Goal: Task Accomplishment & Management: Manage account settings

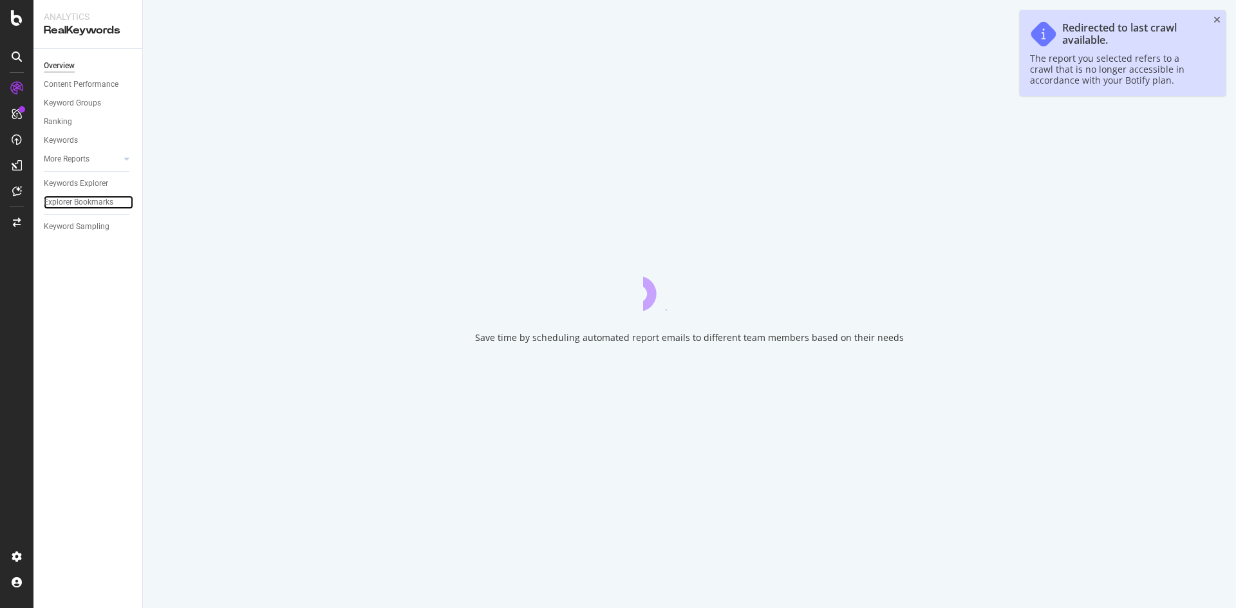
drag, startPoint x: 82, startPoint y: 202, endPoint x: 161, endPoint y: 218, distance: 80.2
click at [82, 203] on div "Explorer Bookmarks" at bounding box center [79, 203] width 70 height 14
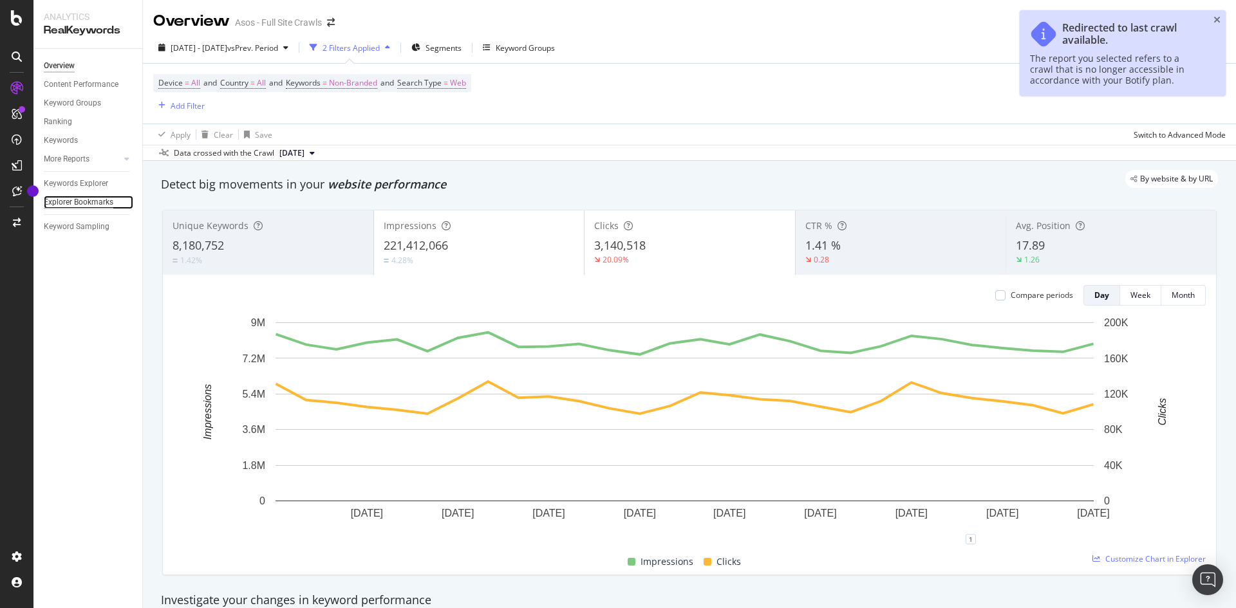
click at [103, 198] on div "Explorer Bookmarks" at bounding box center [79, 203] width 70 height 14
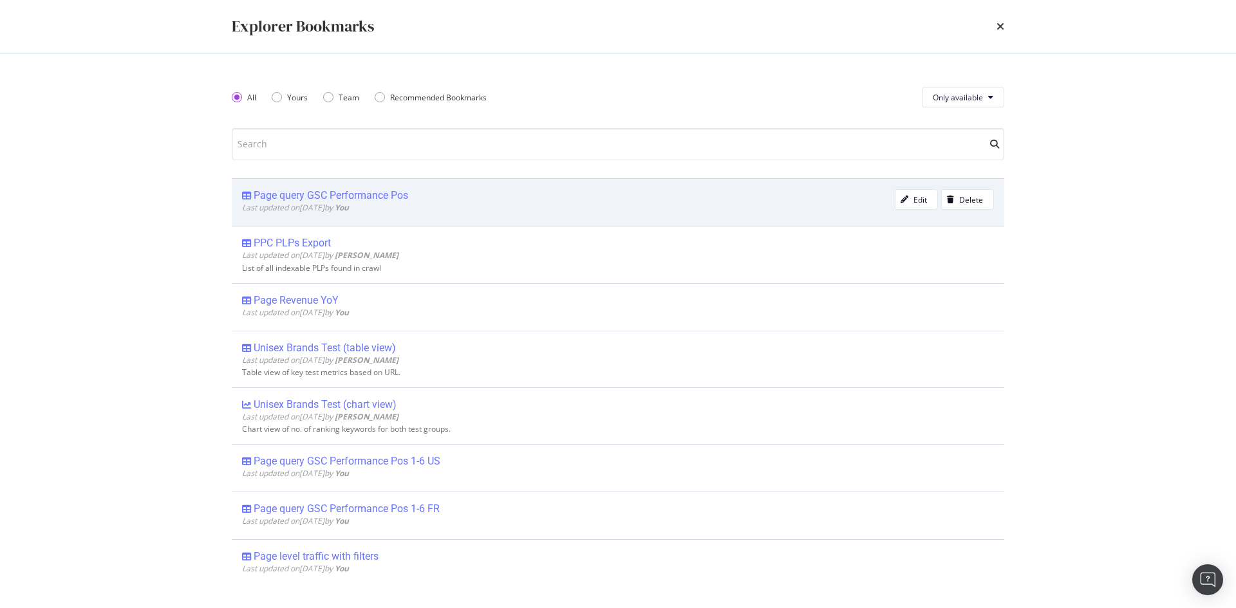
click at [377, 194] on div "Page query GSC Performance Pos" at bounding box center [331, 195] width 155 height 13
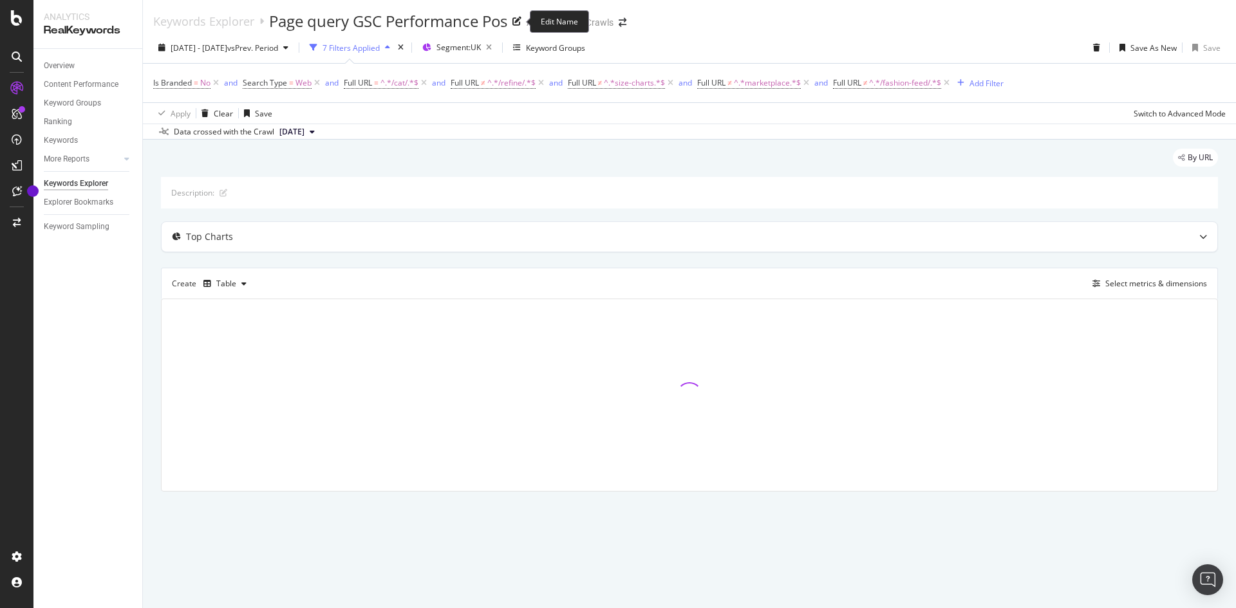
click at [471, 15] on div "Page query GSC Performance Pos" at bounding box center [388, 21] width 238 height 22
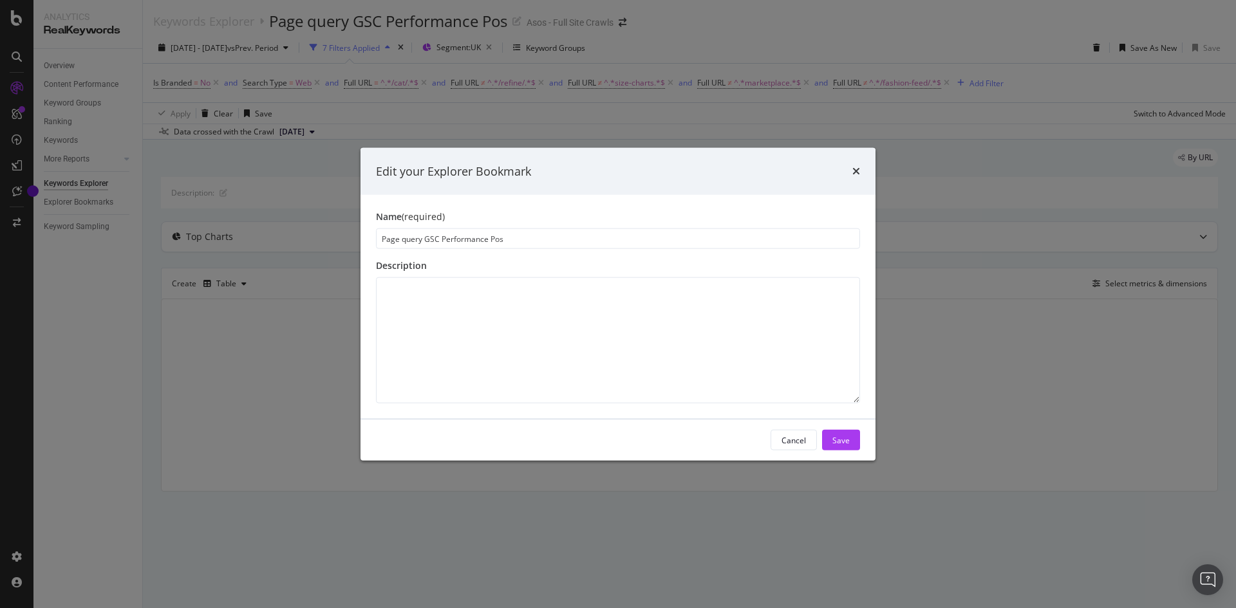
click at [381, 245] on input "Page query GSC Performance Pos" at bounding box center [618, 239] width 484 height 21
type input "UK Page query GSC Performance Pos"
click at [846, 431] on div "Save" at bounding box center [841, 440] width 17 height 19
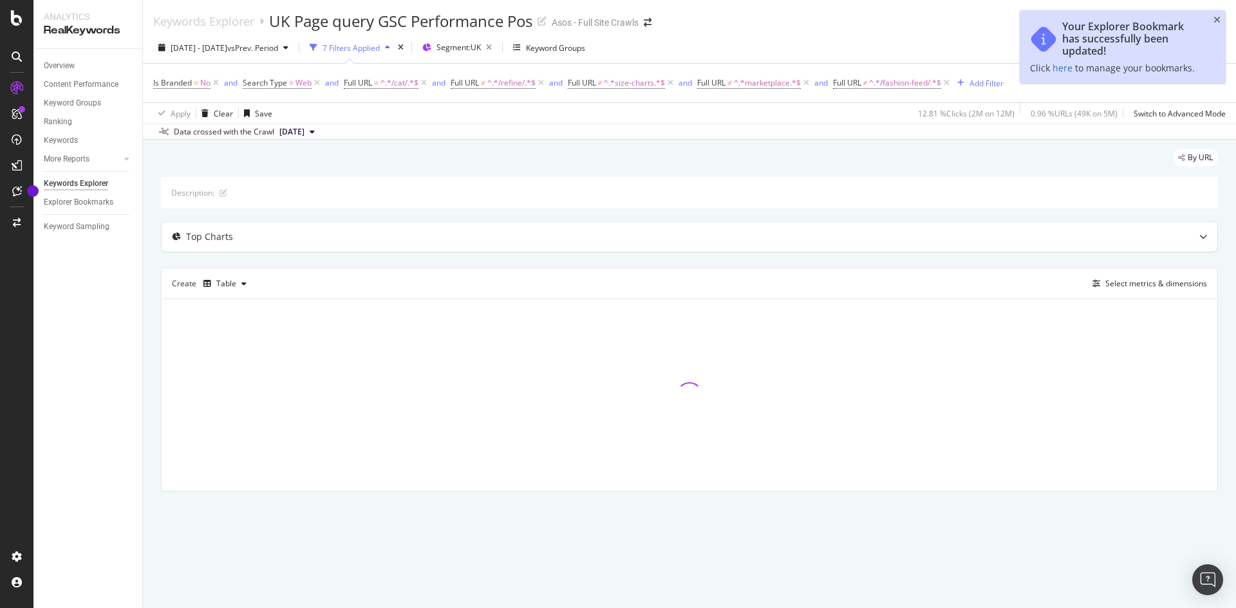
click at [1221, 19] on div "Your Explorer Bookmark has successfully been updated! Click here to manage your…" at bounding box center [1123, 46] width 206 height 73
click at [1220, 16] on icon "close toast" at bounding box center [1217, 19] width 7 height 9
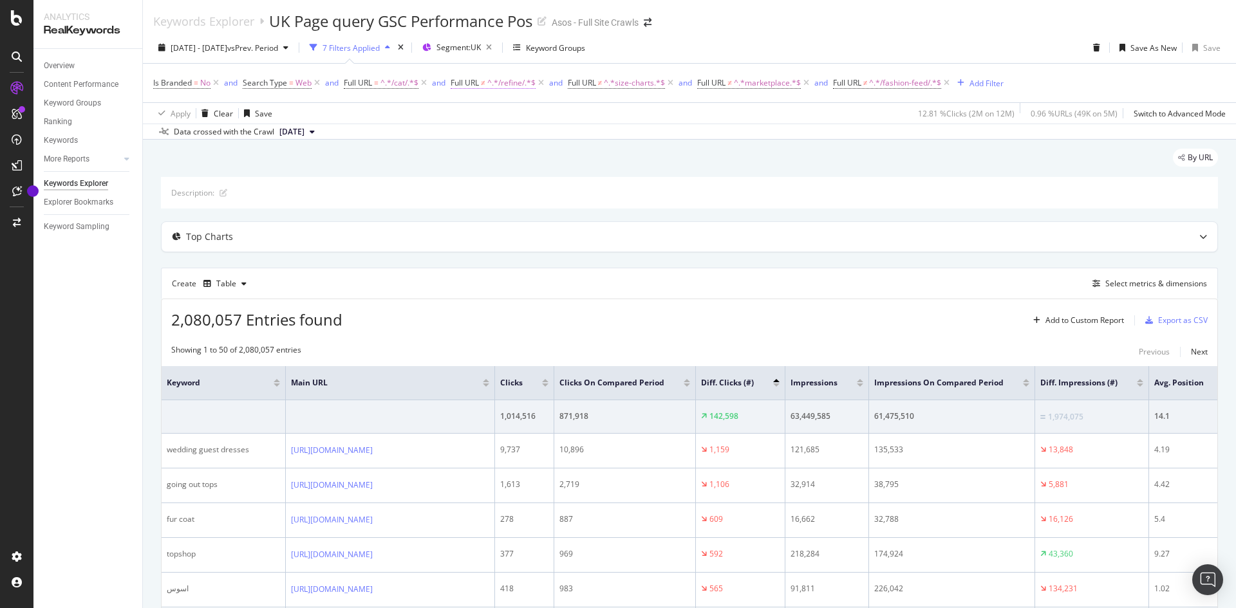
click at [508, 80] on span "^.*/refine/.*$" at bounding box center [511, 83] width 48 height 18
click at [722, 160] on div "By URL" at bounding box center [689, 163] width 1057 height 28
click at [364, 86] on span "Full URL" at bounding box center [358, 82] width 28 height 11
click at [809, 86] on icon at bounding box center [806, 83] width 11 height 13
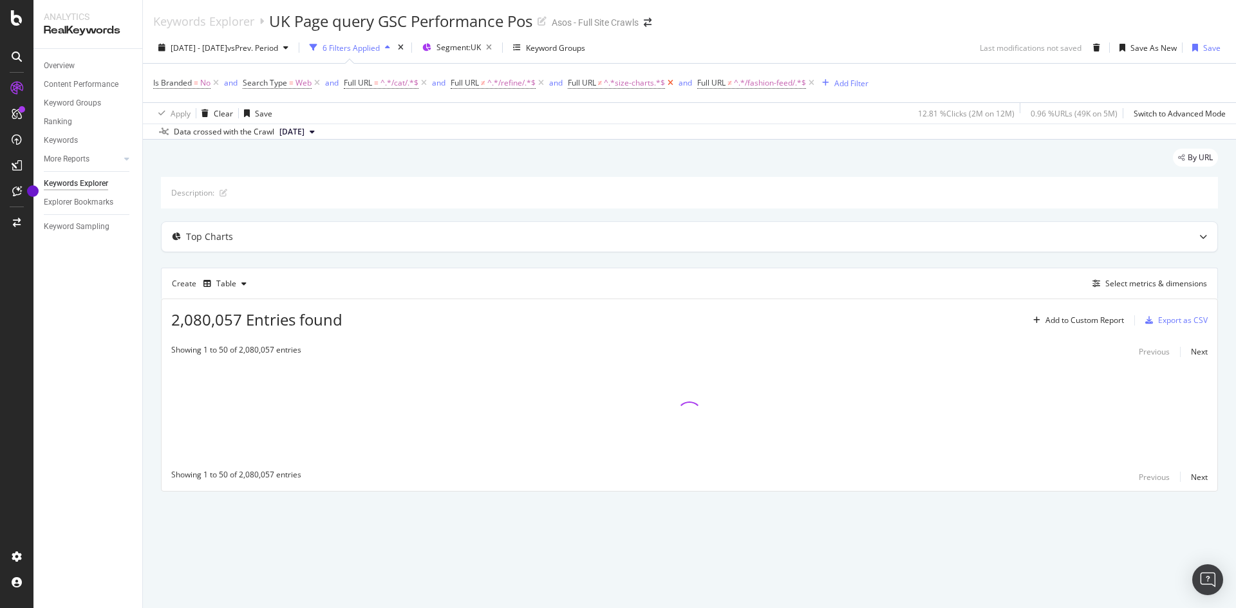
click at [672, 80] on icon at bounding box center [670, 83] width 11 height 13
click at [686, 82] on icon at bounding box center [681, 83] width 11 height 13
click at [481, 49] on span "Segment: [GEOGRAPHIC_DATA]" at bounding box center [459, 47] width 44 height 11
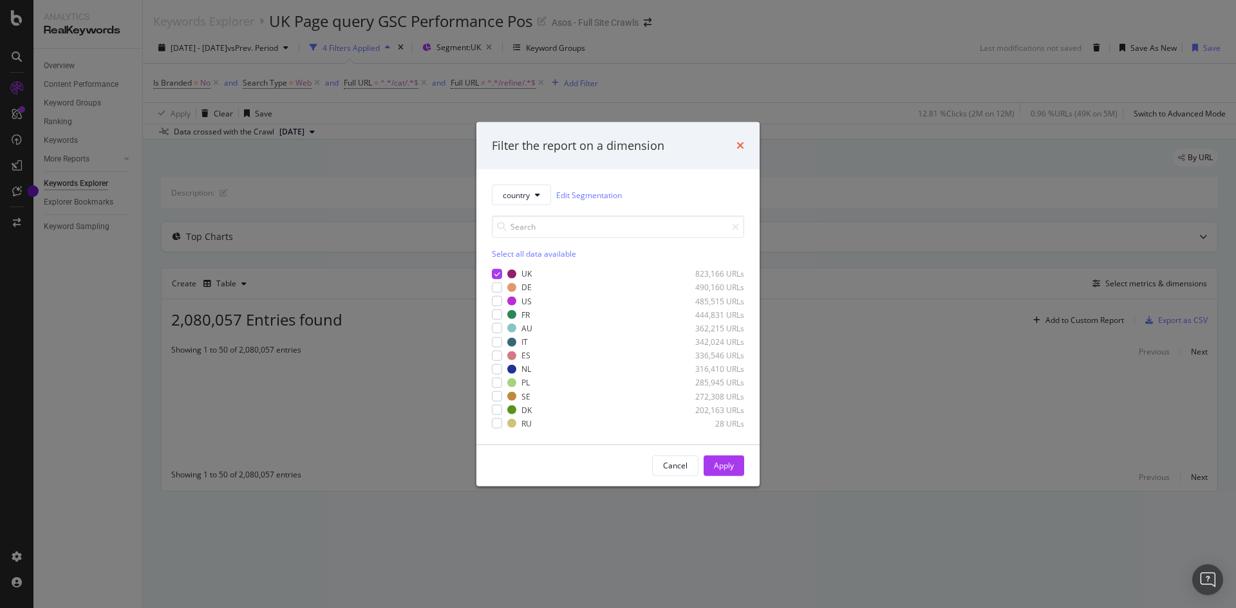
click at [739, 145] on icon "times" at bounding box center [741, 145] width 8 height 10
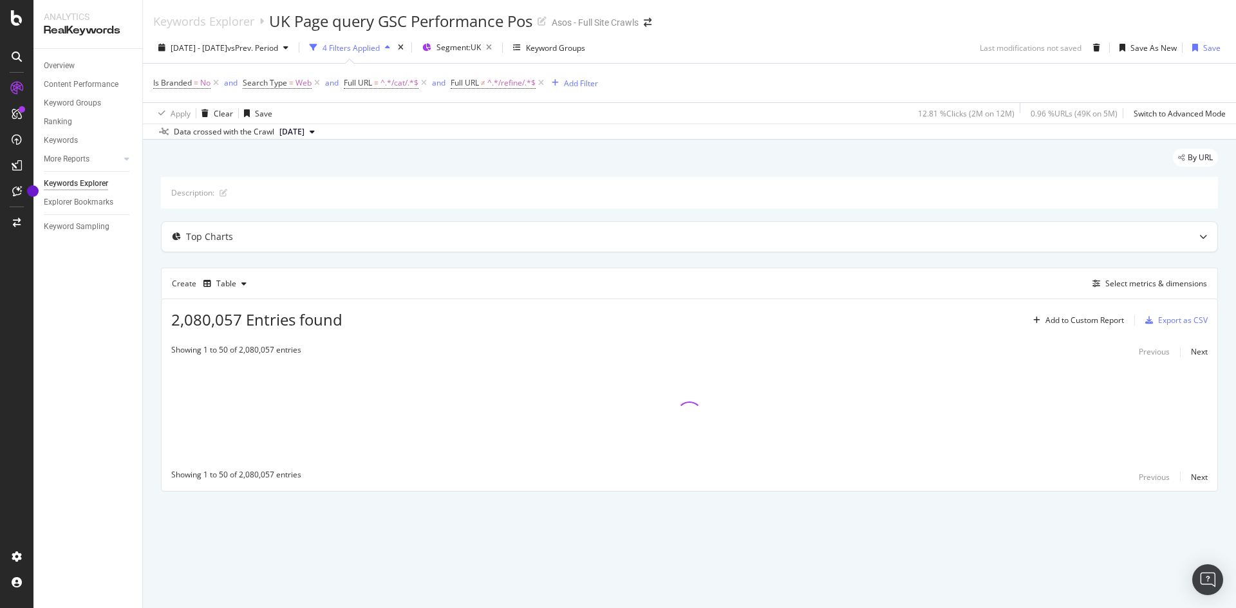
click at [380, 45] on div "4 Filters Applied" at bounding box center [351, 47] width 57 height 11
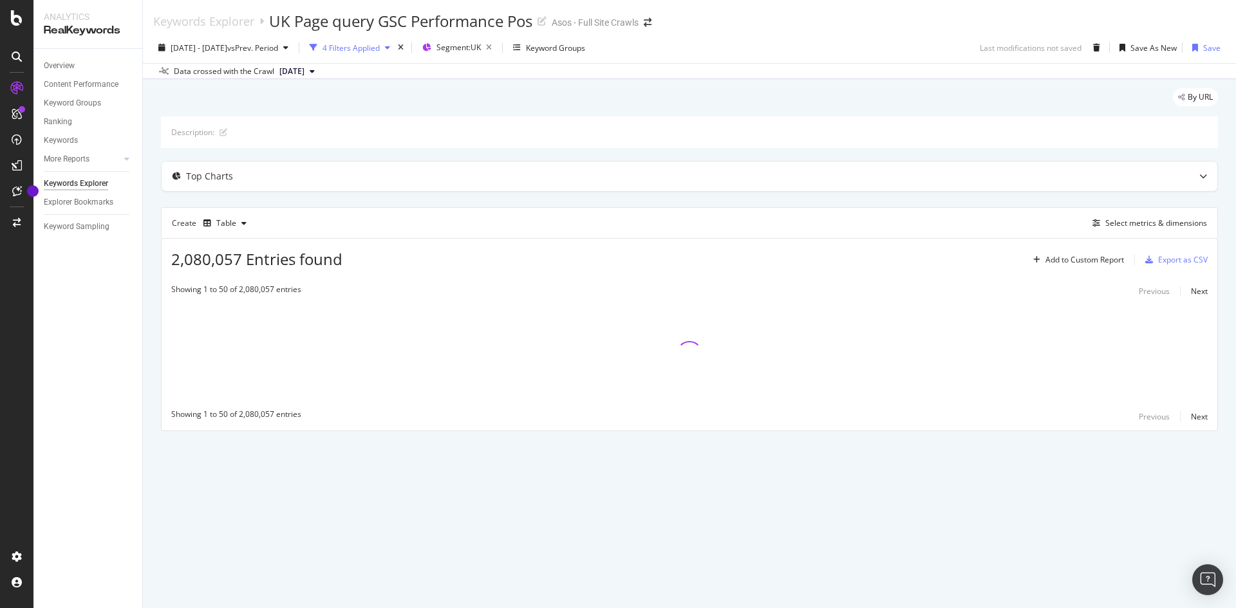
click at [380, 47] on div "4 Filters Applied" at bounding box center [351, 47] width 57 height 11
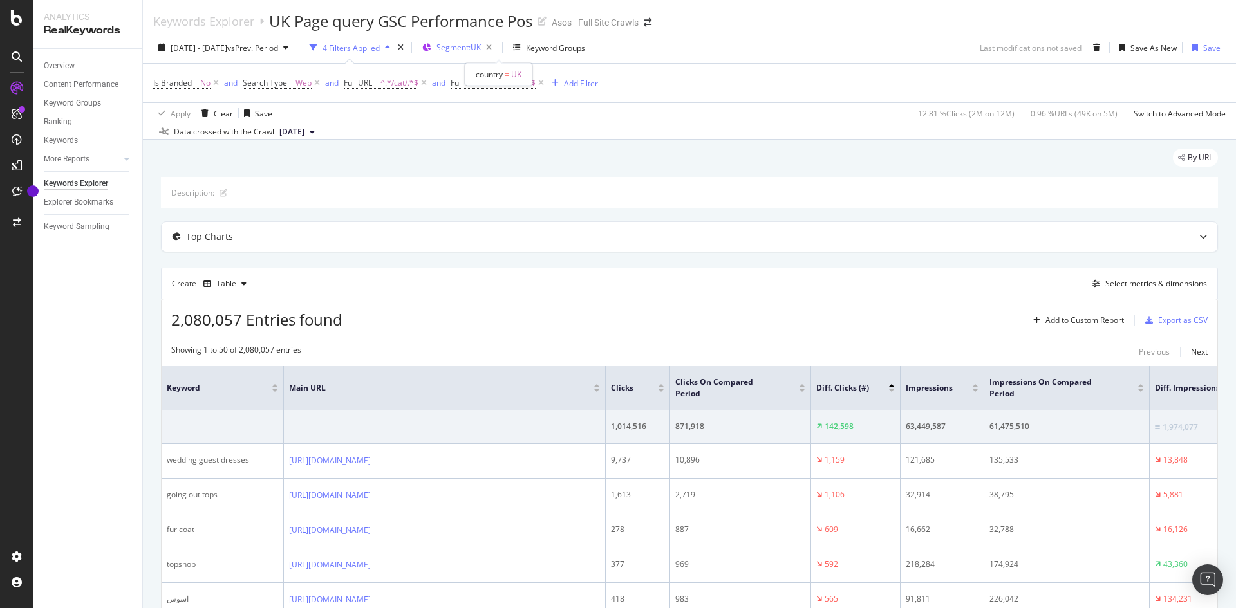
click at [481, 45] on span "Segment: [GEOGRAPHIC_DATA]" at bounding box center [459, 47] width 44 height 11
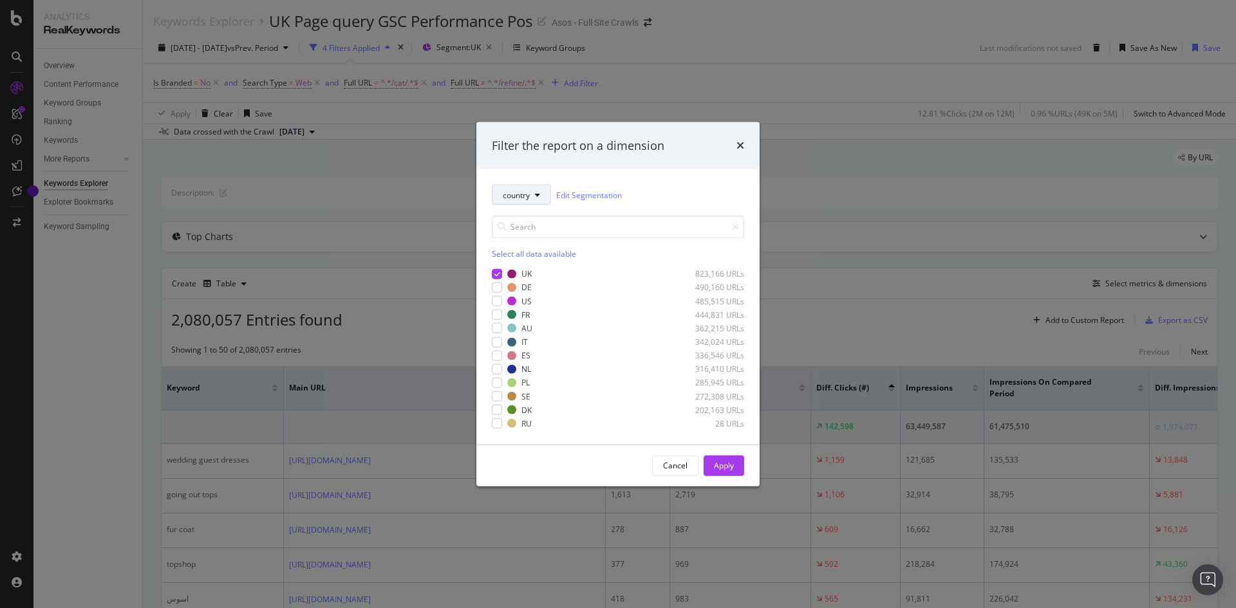
click at [528, 202] on button "country" at bounding box center [521, 195] width 59 height 21
click at [652, 189] on div "country Edit Segmentation" at bounding box center [618, 195] width 252 height 21
click at [674, 467] on div "Cancel" at bounding box center [675, 465] width 24 height 11
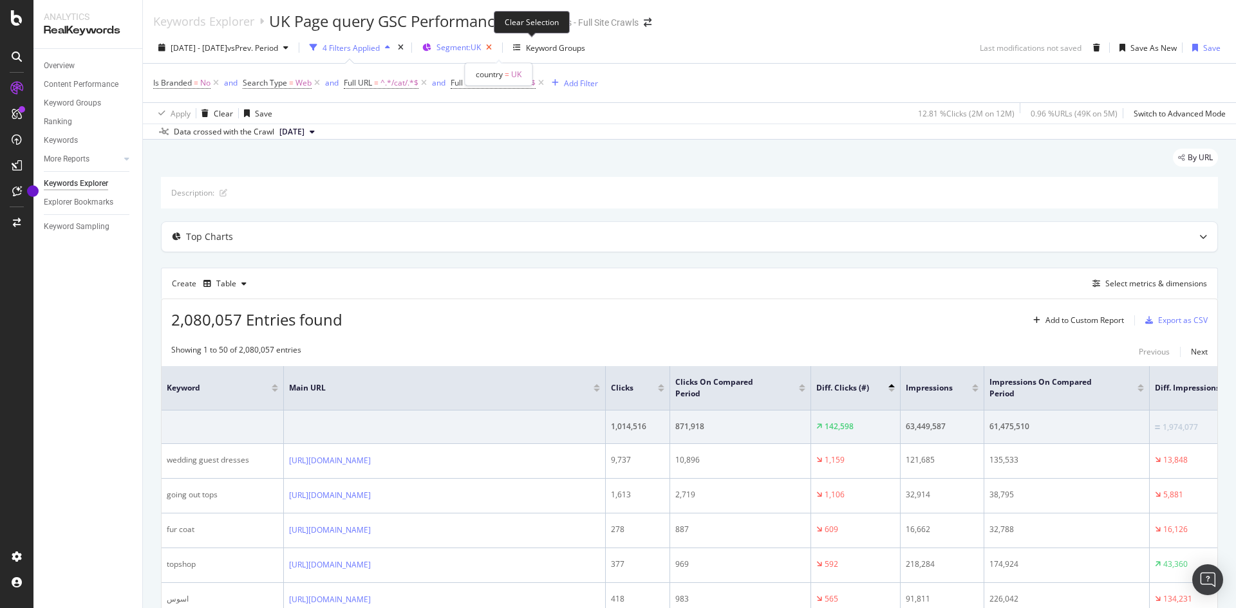
click at [497, 50] on icon "button" at bounding box center [489, 48] width 16 height 18
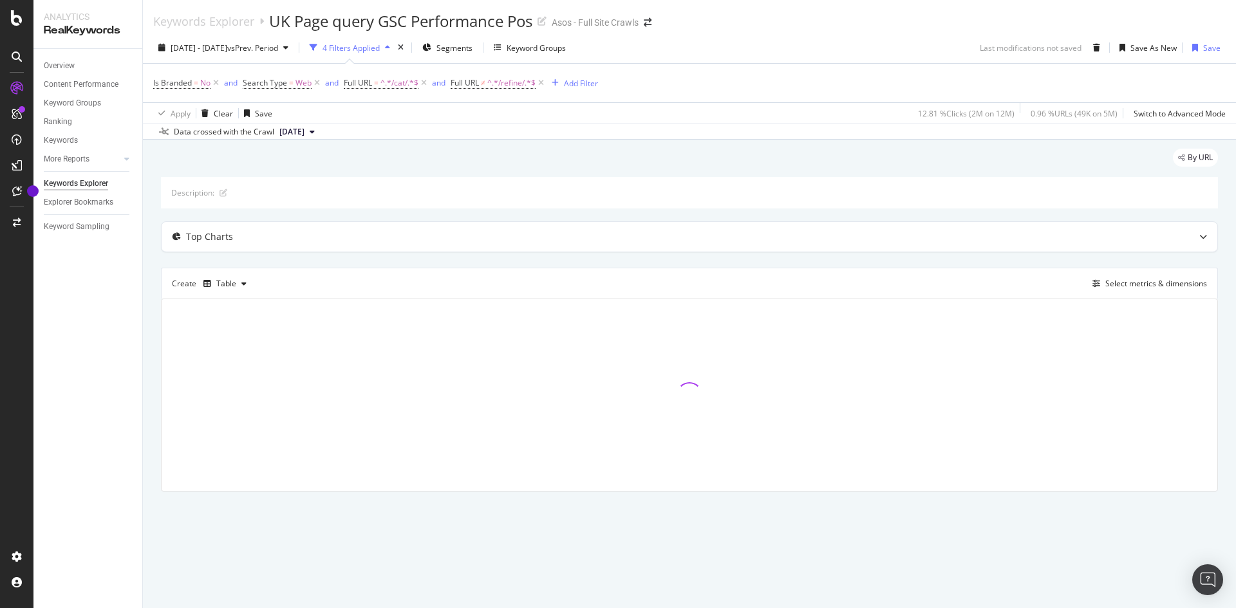
click at [688, 109] on div "Apply Clear Save 12.81 % Clicks ( 2M on 12M ) 0.96 % URLs ( 49K on 5M ) Switch …" at bounding box center [689, 112] width 1093 height 21
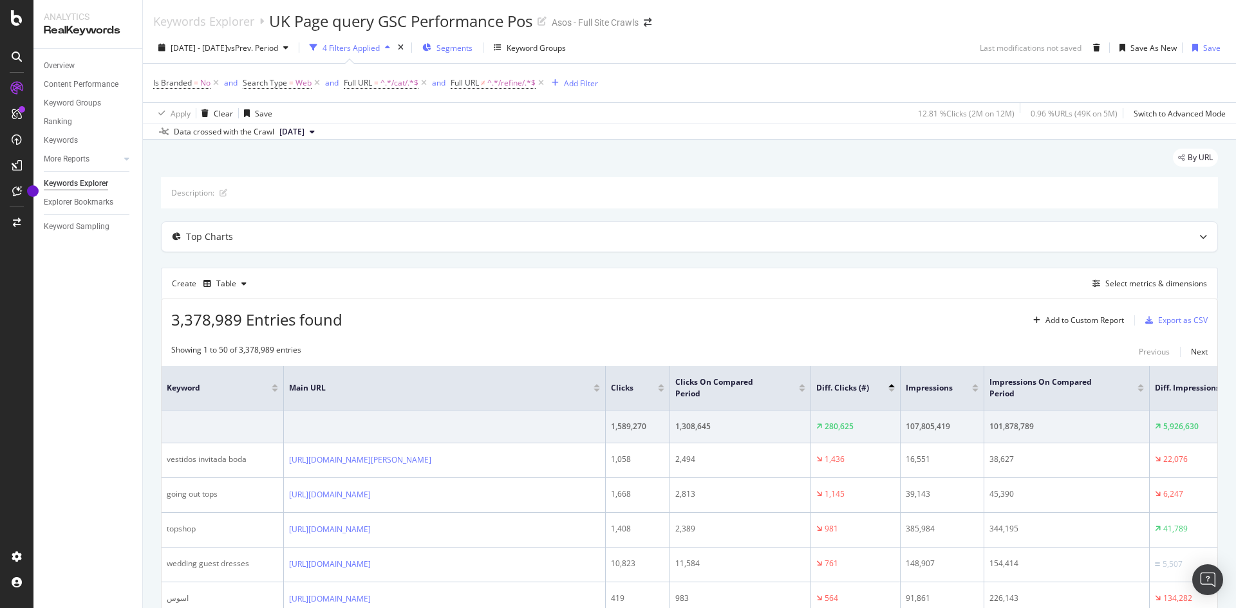
click at [473, 44] on span "Segments" at bounding box center [455, 47] width 36 height 11
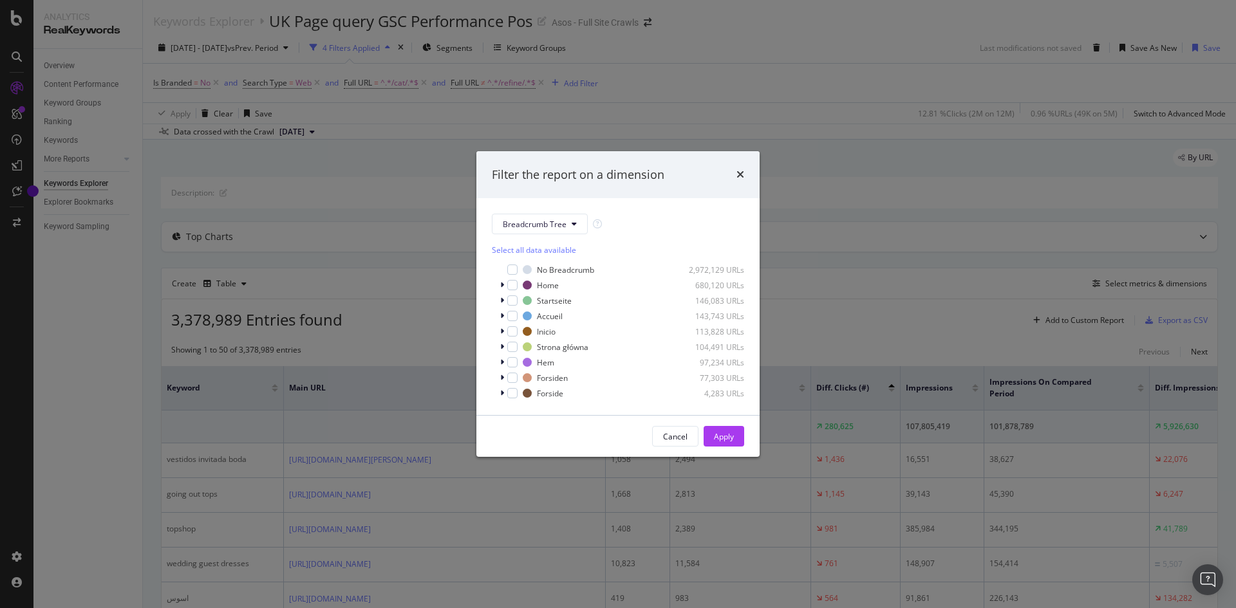
click at [513, 107] on div "Filter the report on a dimension Breadcrumb Tree Select all data available No B…" at bounding box center [618, 304] width 1236 height 608
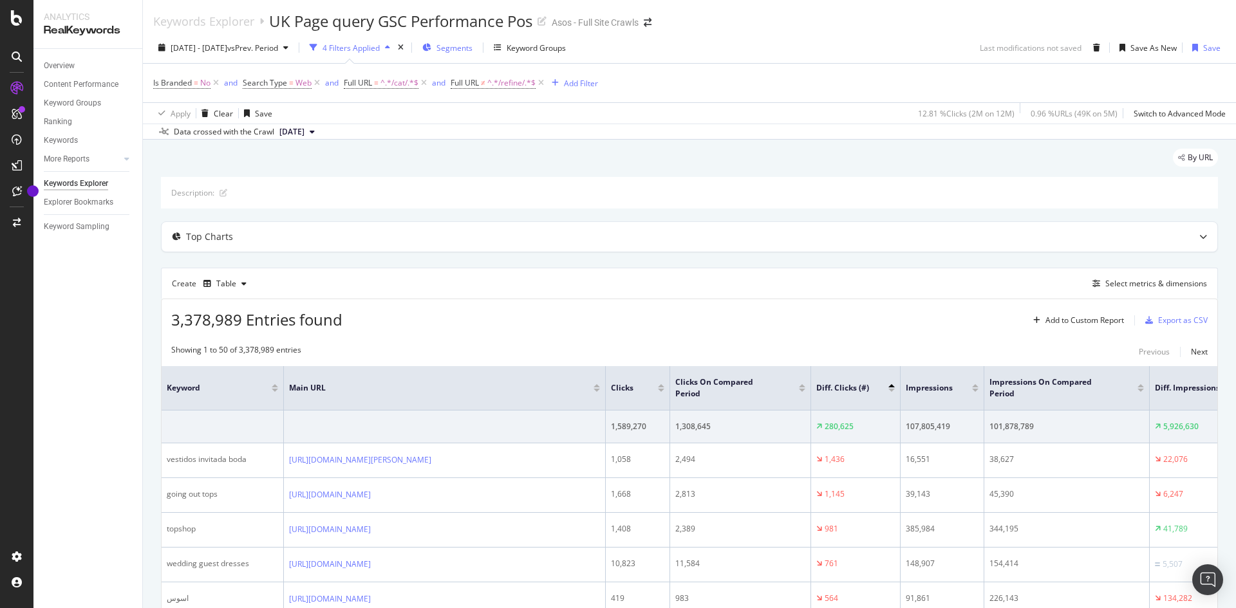
click at [473, 45] on div "Segments" at bounding box center [447, 47] width 50 height 19
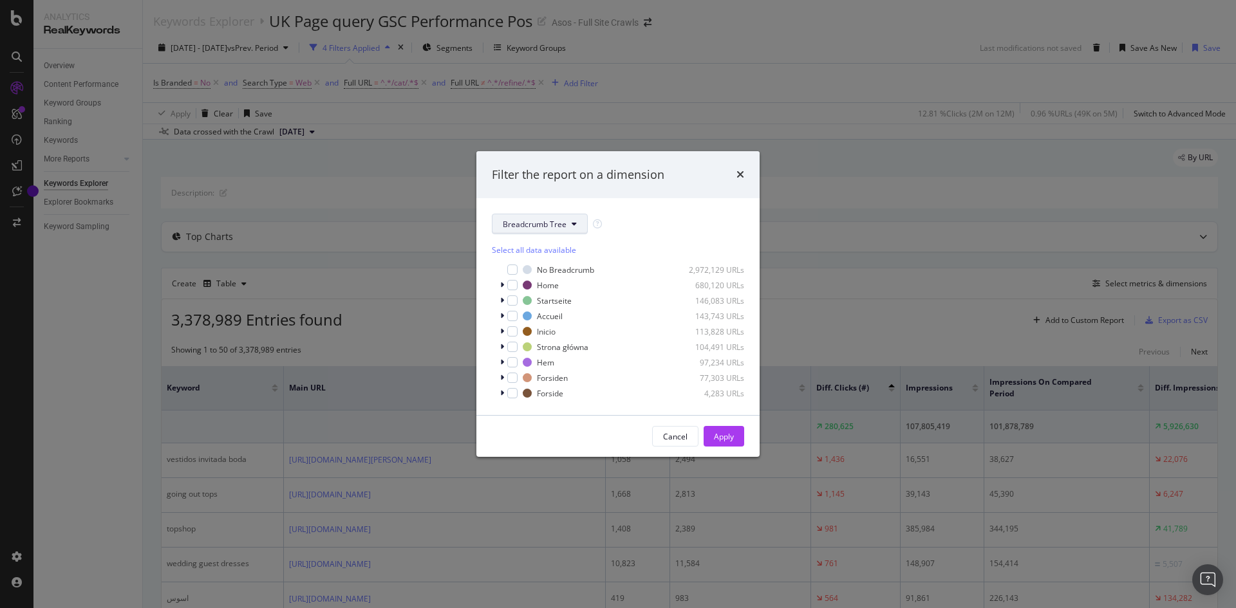
click at [562, 218] on button "Breadcrumb Tree" at bounding box center [540, 224] width 96 height 21
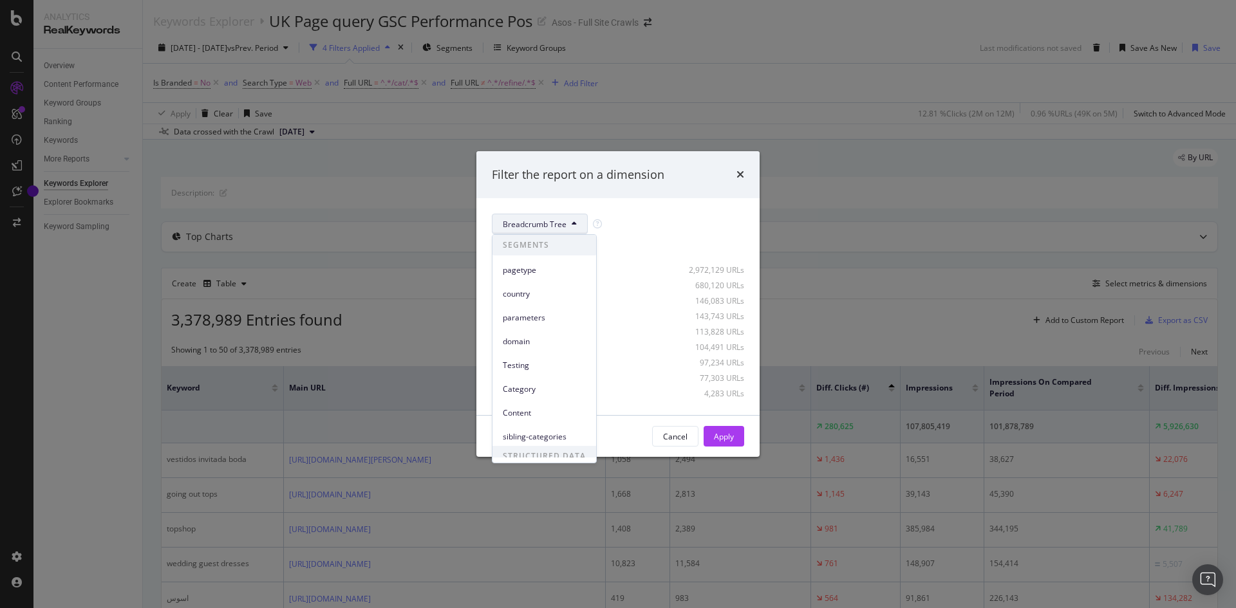
click at [623, 189] on div "Filter the report on a dimension" at bounding box center [617, 175] width 283 height 48
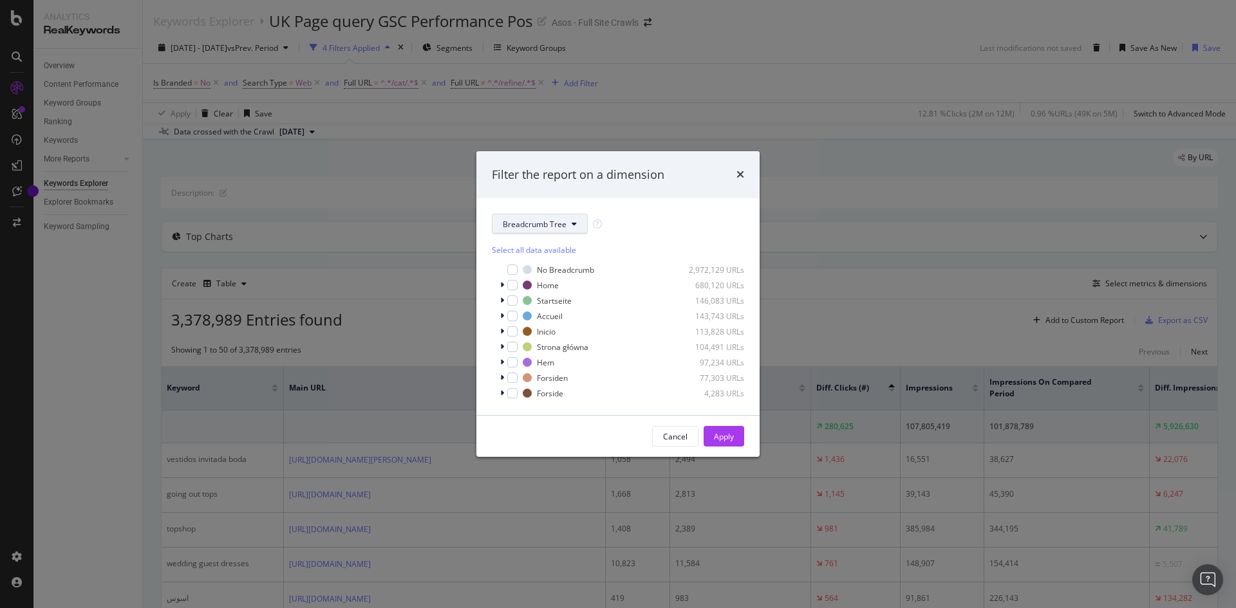
click at [564, 221] on span "Breadcrumb Tree" at bounding box center [535, 224] width 64 height 11
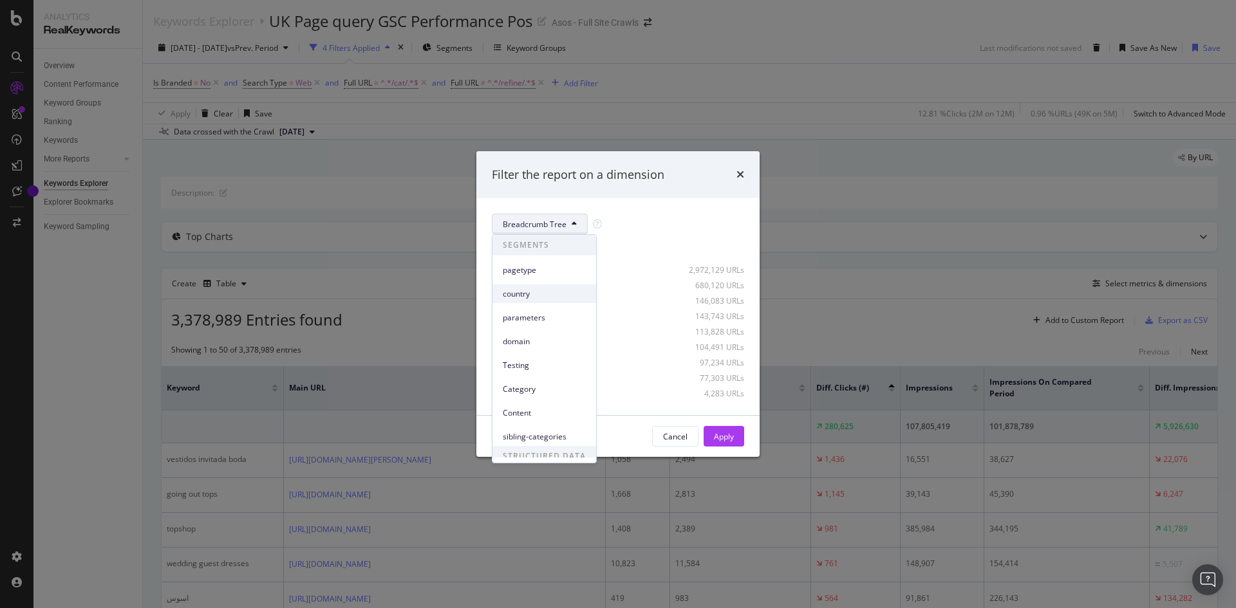
click at [530, 299] on span "country" at bounding box center [544, 294] width 83 height 12
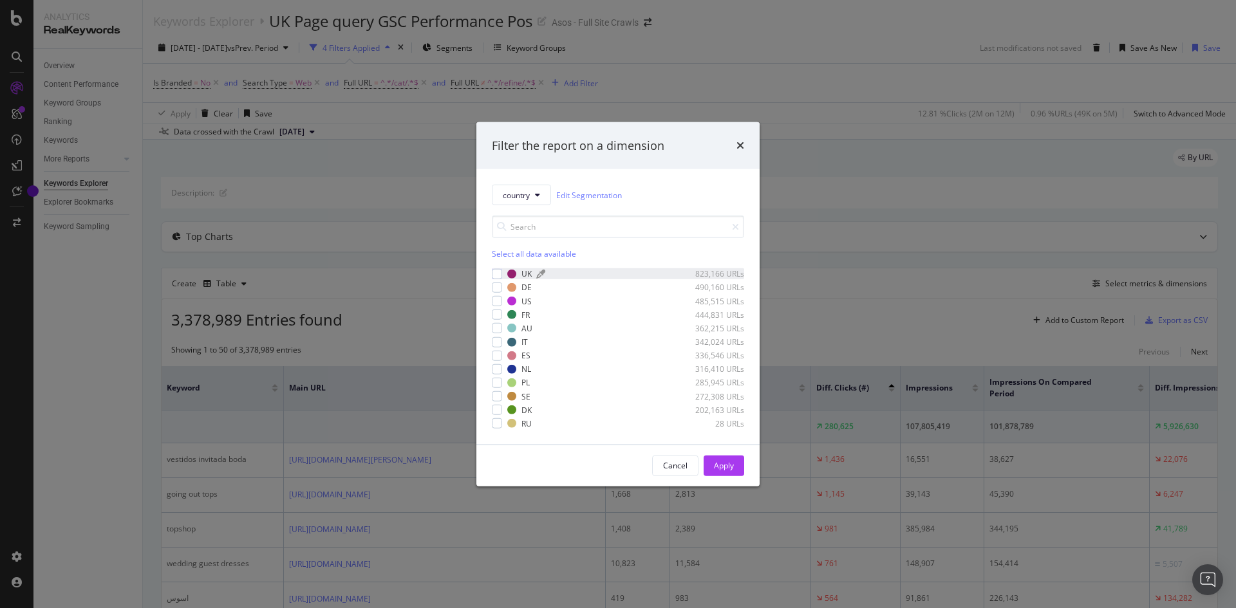
click at [514, 275] on div "modal" at bounding box center [511, 274] width 9 height 9
click at [717, 465] on div "Apply" at bounding box center [724, 465] width 20 height 11
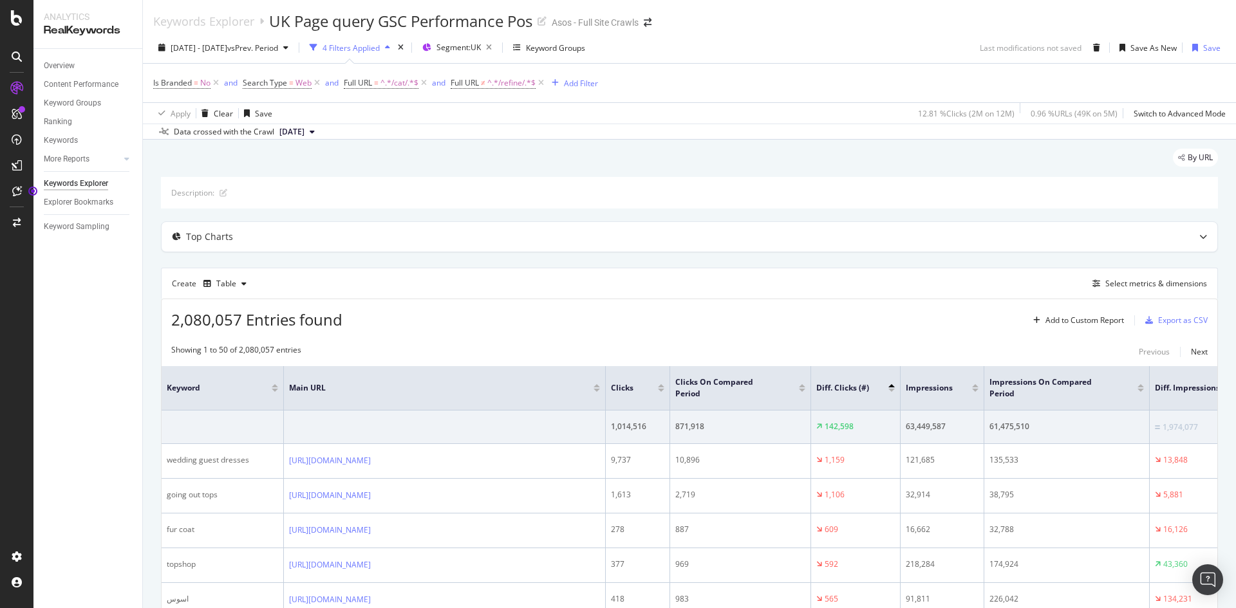
drag, startPoint x: 543, startPoint y: 85, endPoint x: 693, endPoint y: 276, distance: 243.4
click at [543, 85] on icon at bounding box center [541, 83] width 11 height 13
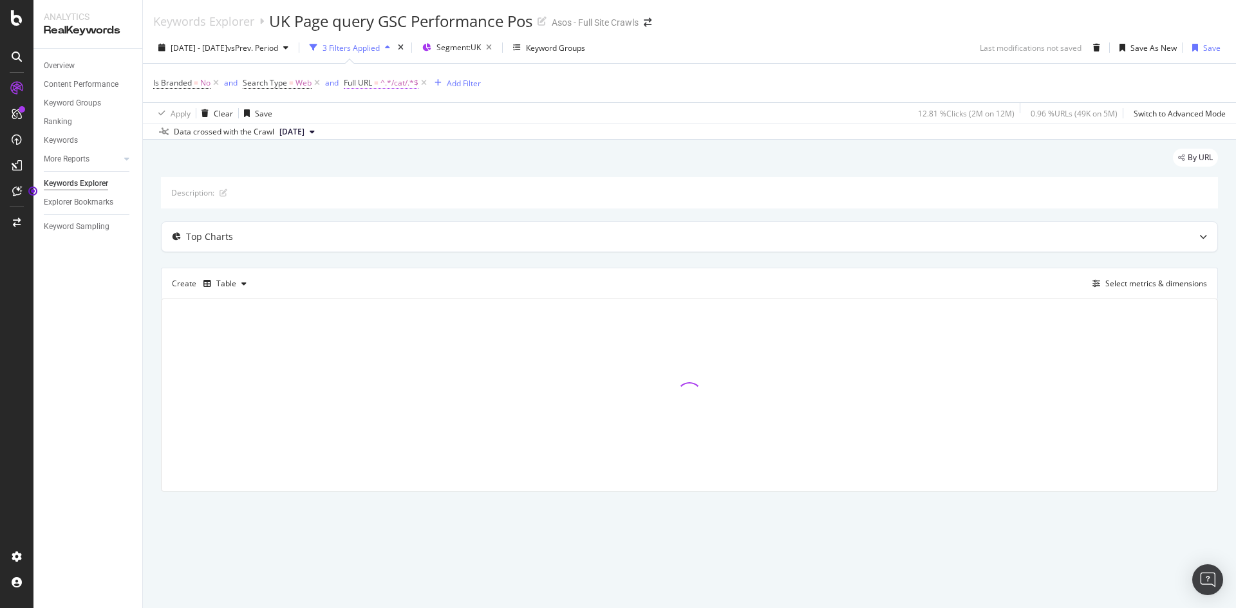
click at [386, 84] on span "^.*/cat/.*$" at bounding box center [400, 83] width 38 height 18
click at [567, 99] on div "Is Branded = No and Search Type = Web and Full URL = ^.*/cat/.*$ Add Filter" at bounding box center [689, 83] width 1073 height 39
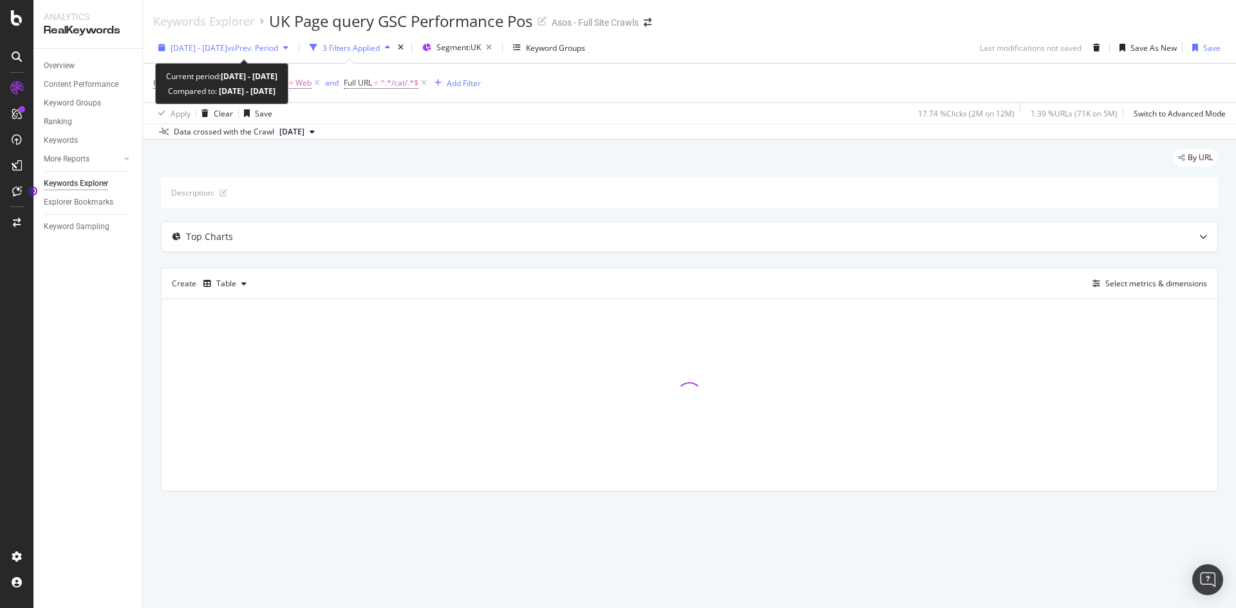
click at [227, 49] on span "[DATE] - [DATE]" at bounding box center [199, 47] width 57 height 11
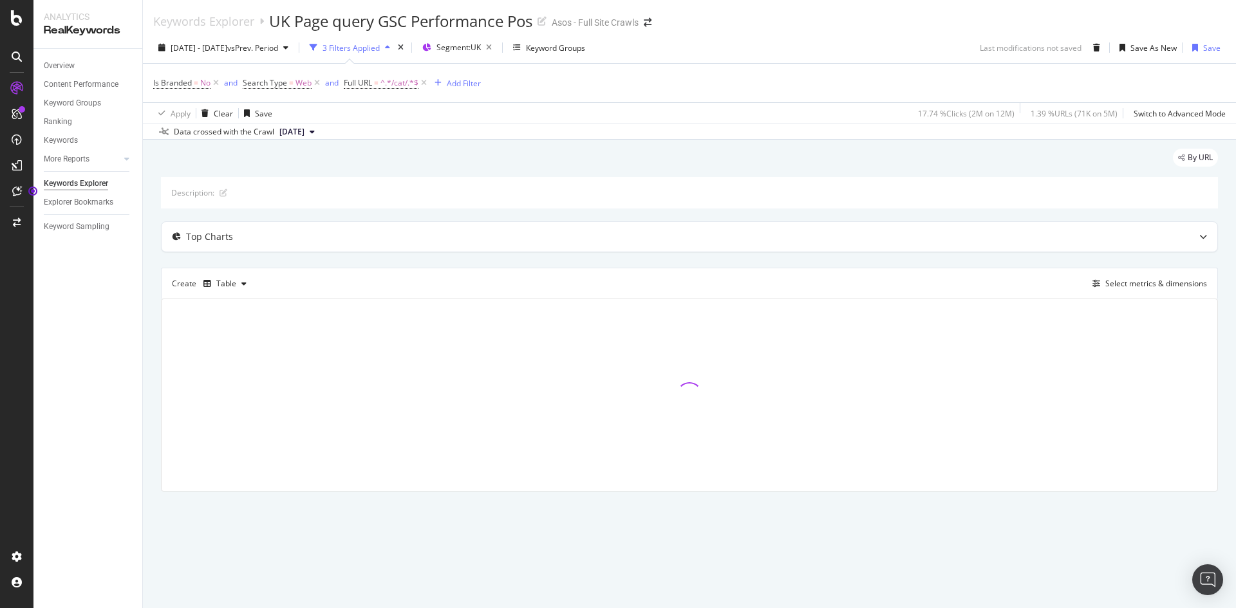
click at [574, 127] on div "Data crossed with the Crawl [DATE]" at bounding box center [689, 131] width 1093 height 15
